Goal: Find specific page/section: Find specific page/section

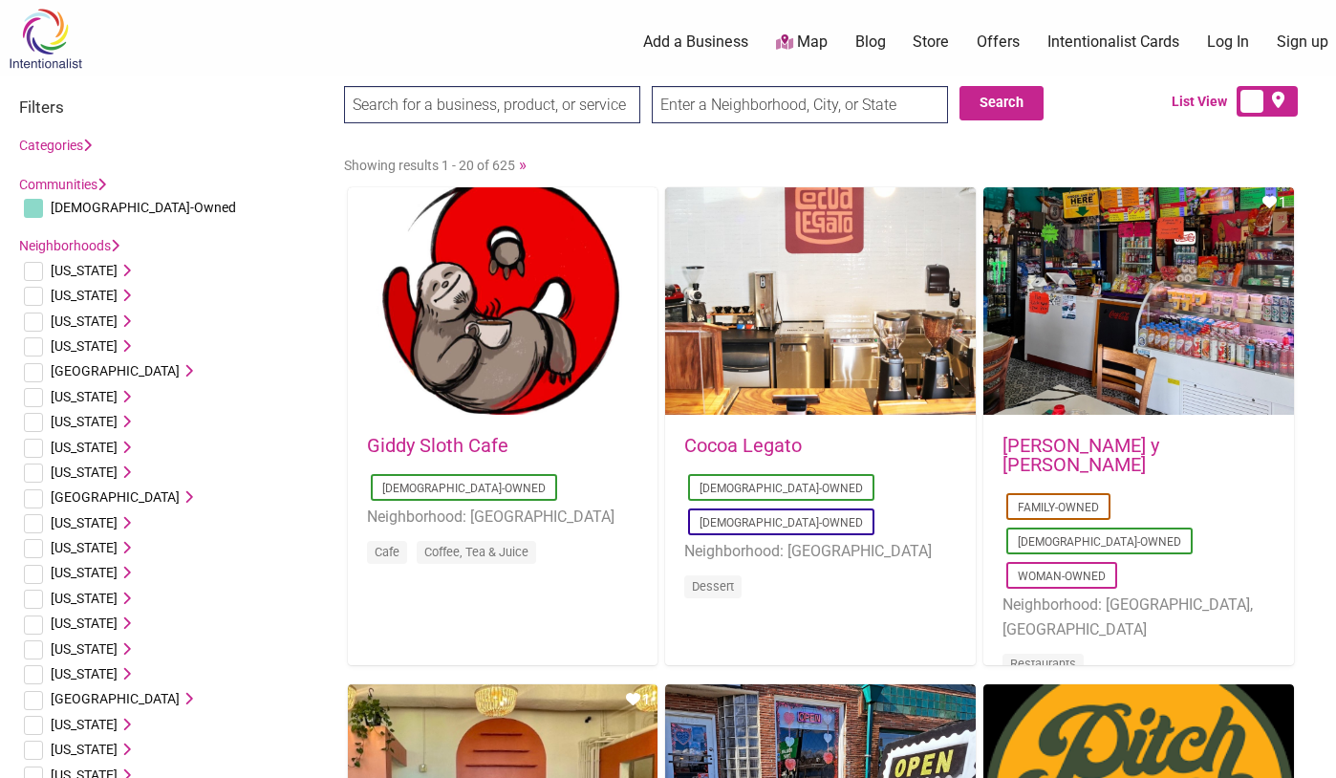
click at [740, 93] on input "text" at bounding box center [800, 104] width 296 height 37
type input "[GEOGRAPHIC_DATA], [GEOGRAPHIC_DATA]"
click at [344, 86] on input "Search" at bounding box center [381, 105] width 74 height 39
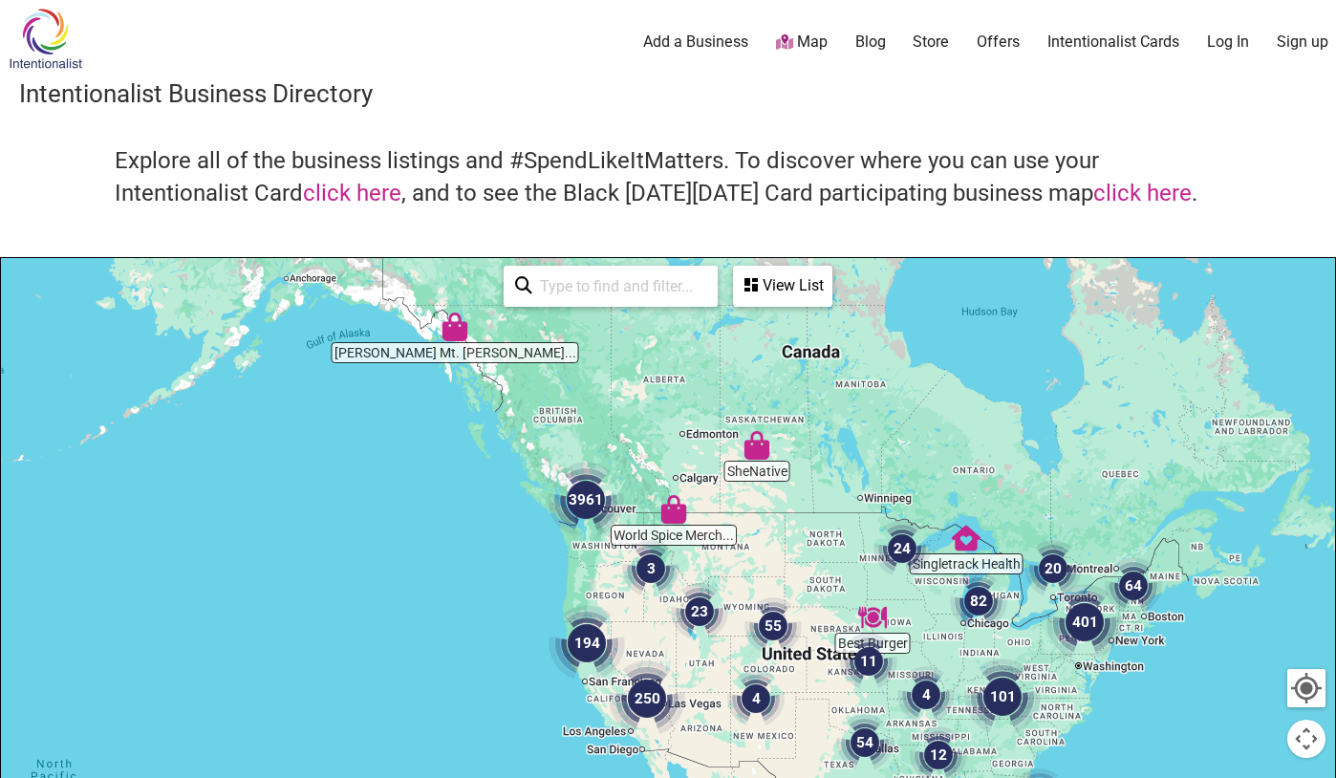
click at [944, 168] on h4 "Explore all of the business listings and #SpendLikeItMatters. To discover where…" at bounding box center [668, 177] width 1107 height 64
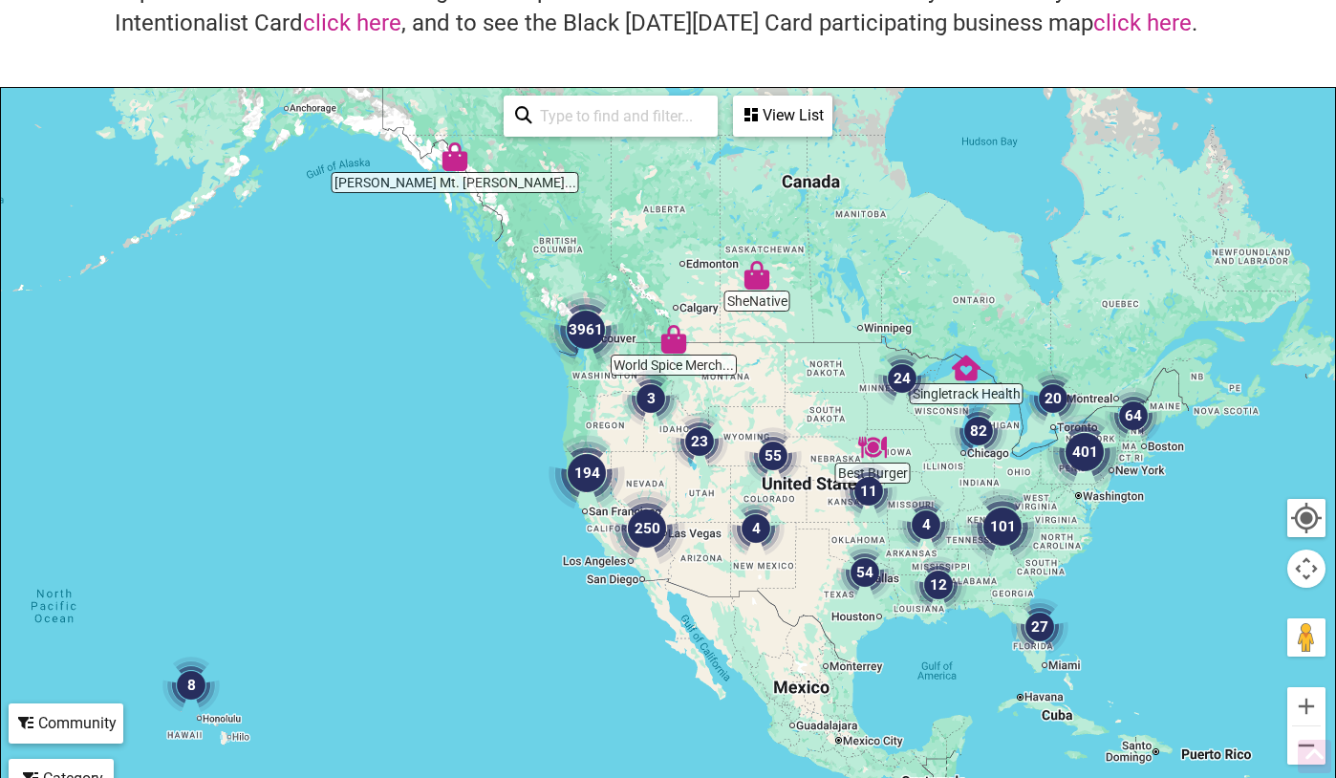
scroll to position [223, 0]
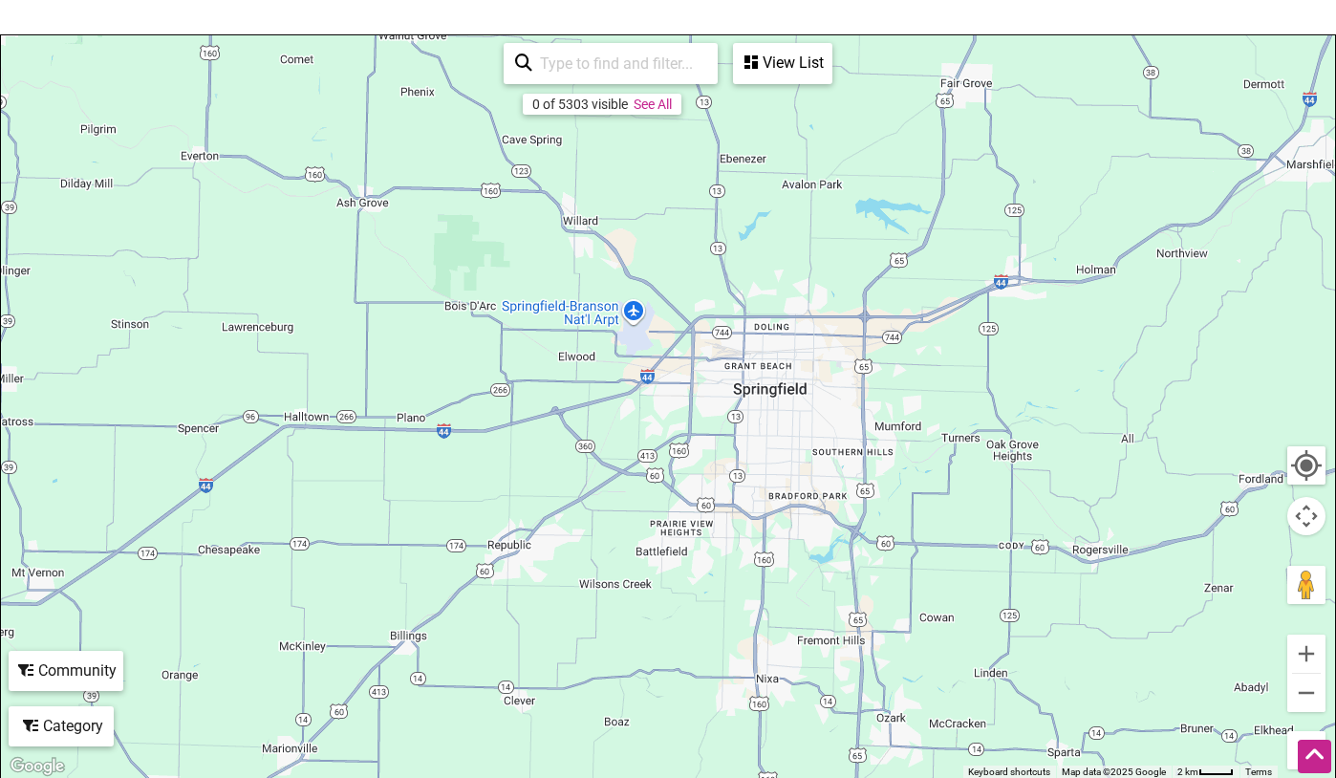
drag, startPoint x: 868, startPoint y: 522, endPoint x: 795, endPoint y: 454, distance: 99.4
click at [795, 454] on div at bounding box center [668, 407] width 1334 height 744
